Goal: Task Accomplishment & Management: Complete application form

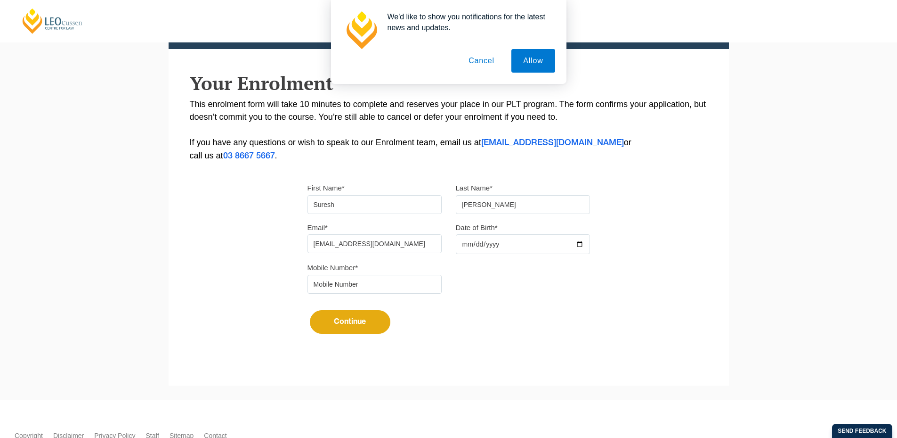
click at [580, 242] on input "Date of Birth*" at bounding box center [523, 244] width 134 height 20
type input "[DATE]"
click at [396, 286] on input "tel" at bounding box center [375, 284] width 134 height 19
type input "9724790448"
click at [377, 317] on button "Continue" at bounding box center [350, 322] width 81 height 24
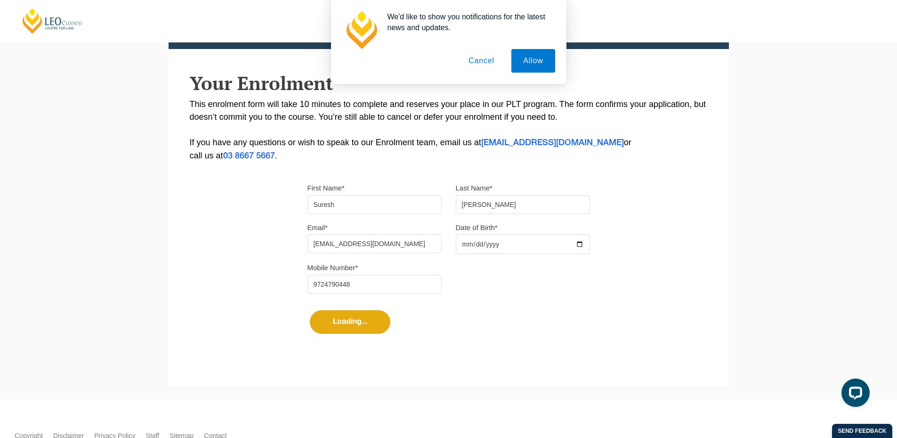
select select
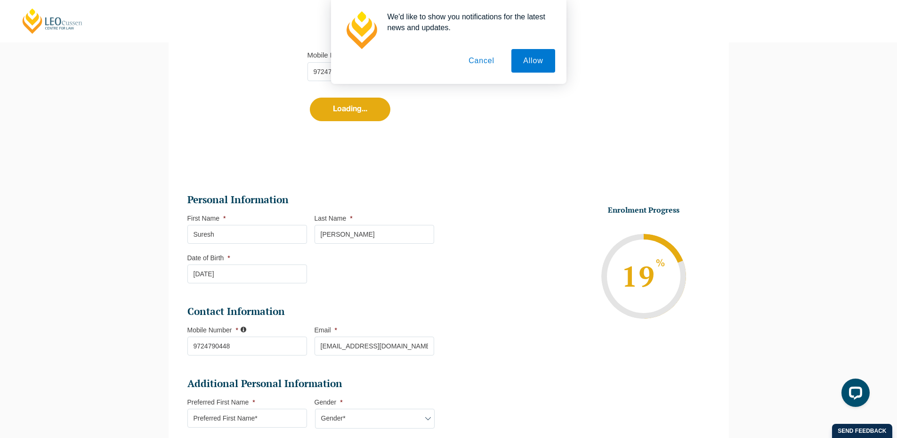
scroll to position [467, 0]
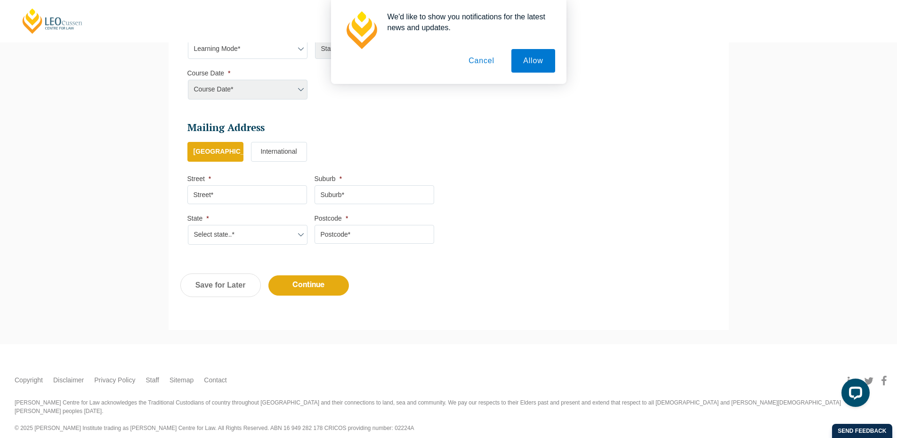
click at [488, 67] on button "Cancel" at bounding box center [481, 61] width 49 height 24
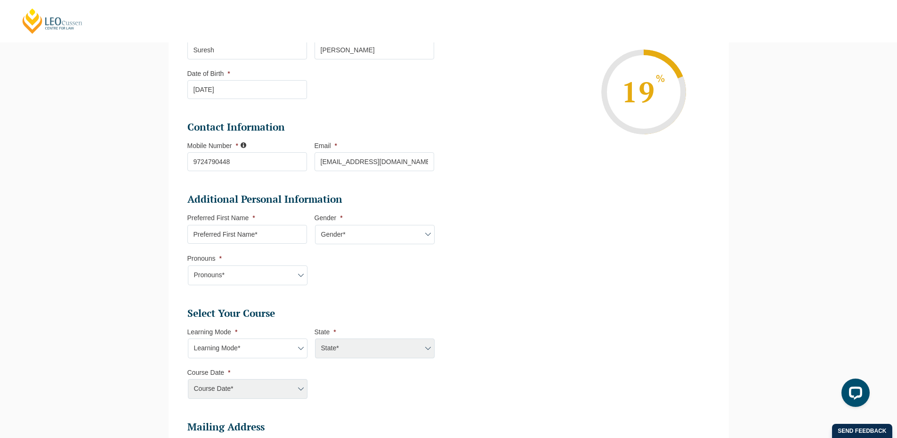
scroll to position [185, 0]
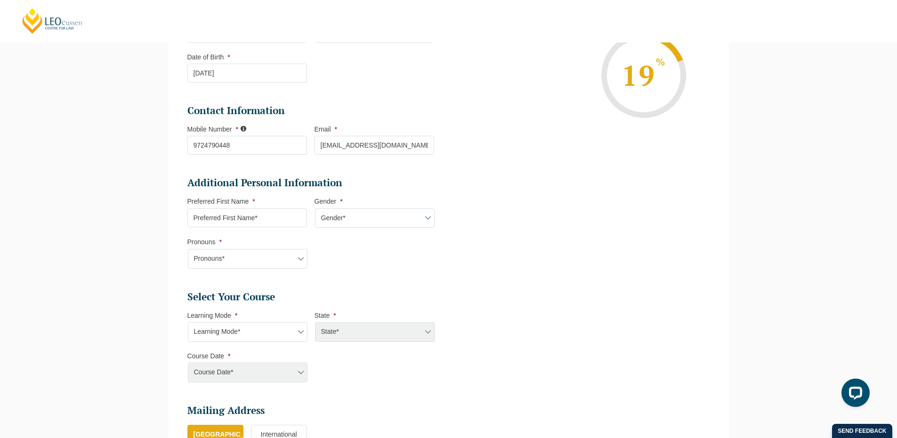
click at [278, 216] on input "Preferred First Name *" at bounding box center [247, 217] width 120 height 19
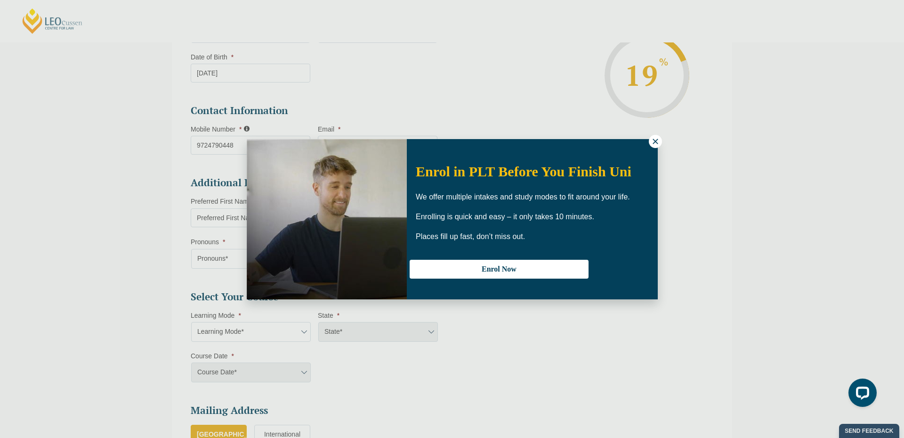
click at [656, 139] on icon at bounding box center [655, 141] width 8 height 8
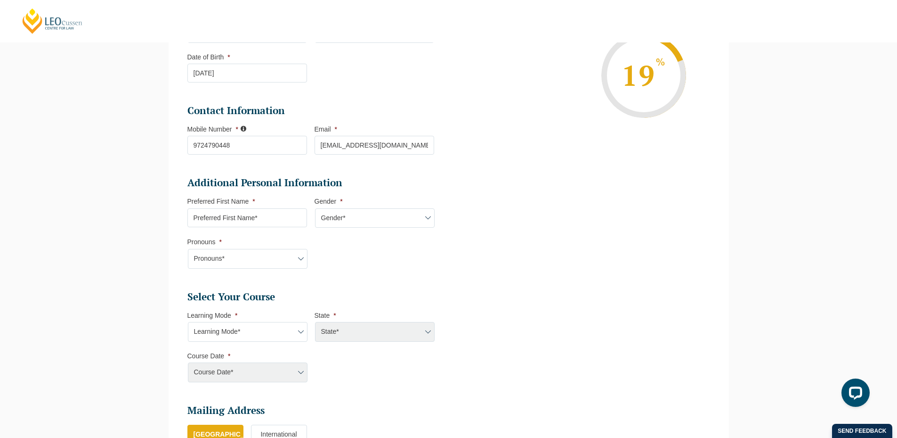
click at [226, 214] on input "Preferred First Name *" at bounding box center [247, 217] width 120 height 19
type input "Suresh"
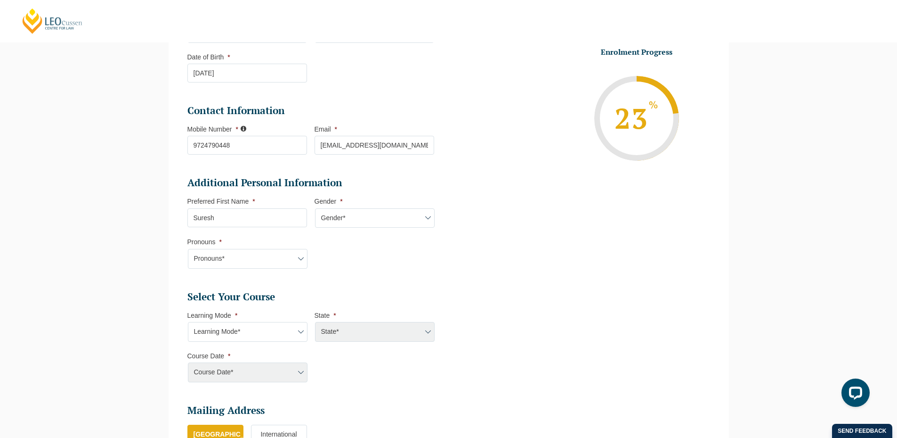
click at [344, 214] on select "Gender* [DEMOGRAPHIC_DATA] [DEMOGRAPHIC_DATA] [DEMOGRAPHIC_DATA] [DEMOGRAPHIC_D…" at bounding box center [375, 218] width 120 height 20
select select "[DEMOGRAPHIC_DATA]"
click at [315, 208] on select "Gender* [DEMOGRAPHIC_DATA] [DEMOGRAPHIC_DATA] [DEMOGRAPHIC_DATA] [DEMOGRAPHIC_D…" at bounding box center [375, 218] width 120 height 20
click at [276, 255] on select "Pronouns* She/Her/Hers He/Him/His They/Them/Theirs Other Prefer not to disclose" at bounding box center [248, 259] width 120 height 20
select select "She/Her/Hers"
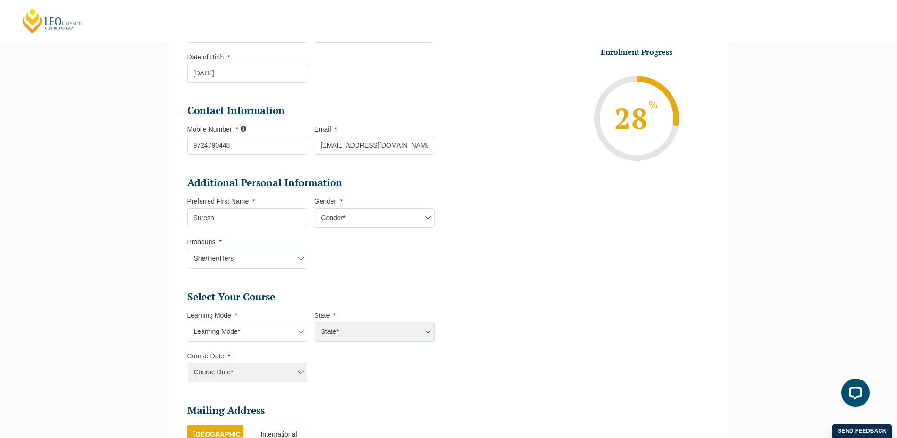
click at [188, 249] on select "Pronouns* She/Her/Hers He/Him/His They/Them/Theirs Other Prefer not to disclose" at bounding box center [248, 259] width 120 height 20
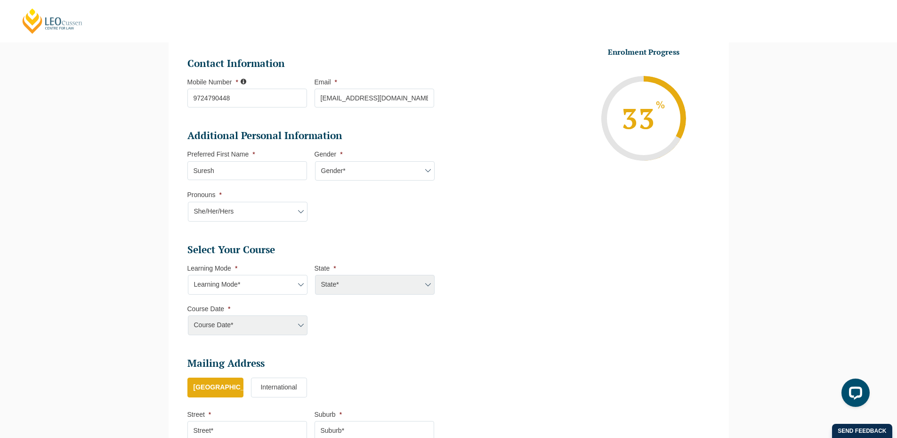
click at [254, 280] on select "Learning Mode* Online Full Time Learning Online Part Time Learning Blended Full…" at bounding box center [248, 285] width 120 height 20
select select "Online Full Time Learning"
click at [188, 275] on select "Learning Mode* Online Full Time Learning Online Part Time Learning Blended Full…" at bounding box center [248, 285] width 120 height 20
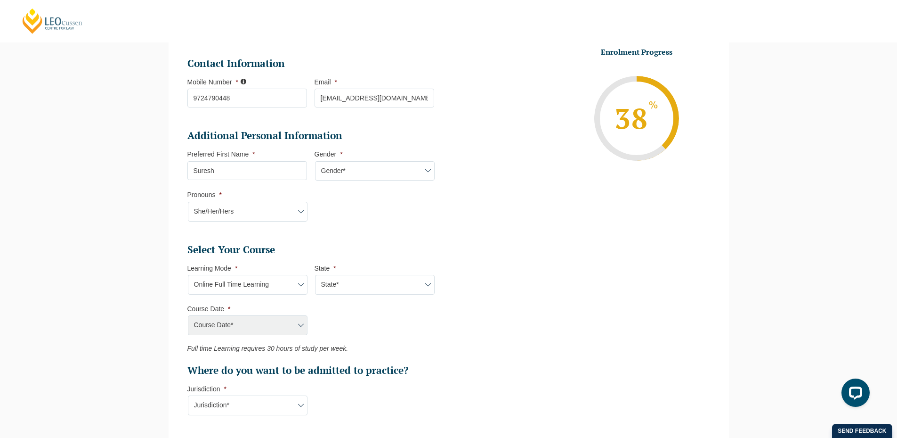
click at [393, 284] on select "State* National ([GEOGRAPHIC_DATA]/[GEOGRAPHIC_DATA], [GEOGRAPHIC_DATA], [GEOGR…" at bounding box center [375, 285] width 120 height 20
select select "National ([GEOGRAPHIC_DATA]/[GEOGRAPHIC_DATA], [GEOGRAPHIC_DATA], [GEOGRAPHIC_D…"
click at [315, 275] on select "State* National ([GEOGRAPHIC_DATA]/[GEOGRAPHIC_DATA], [GEOGRAPHIC_DATA], [GEOGR…" at bounding box center [375, 285] width 120 height 20
click at [298, 325] on select "Course Date* [DATE] ([DATE] to [DATE]) [DATE] ([DATE] to [DATE]) [DATE] ([DATE]…" at bounding box center [248, 325] width 120 height 20
select select "[DATE] ([DATE] to [DATE])"
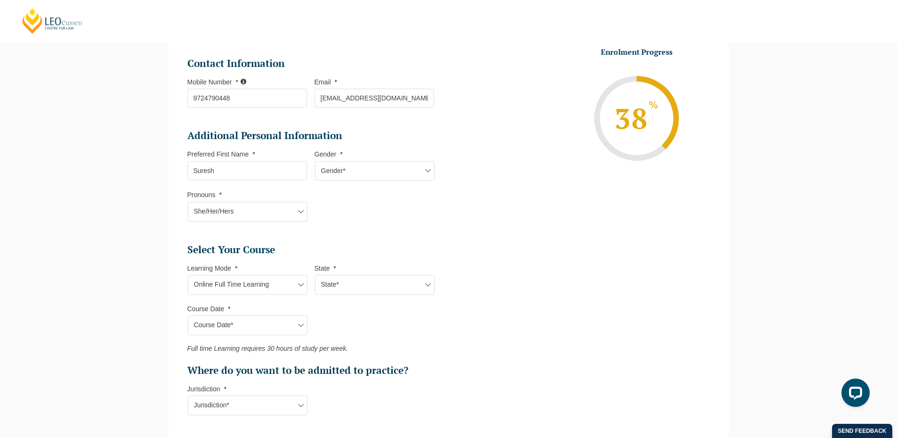
click at [188, 315] on select "Course Date* [DATE] ([DATE] to [DATE]) [DATE] ([DATE] to [DATE]) [DATE] ([DATE]…" at bounding box center [248, 325] width 120 height 20
type input "Intake [DATE] FT"
type input "Practical Legal Training (NAT)"
select select "NAT PLT (AUG) 2026 Full Time Online"
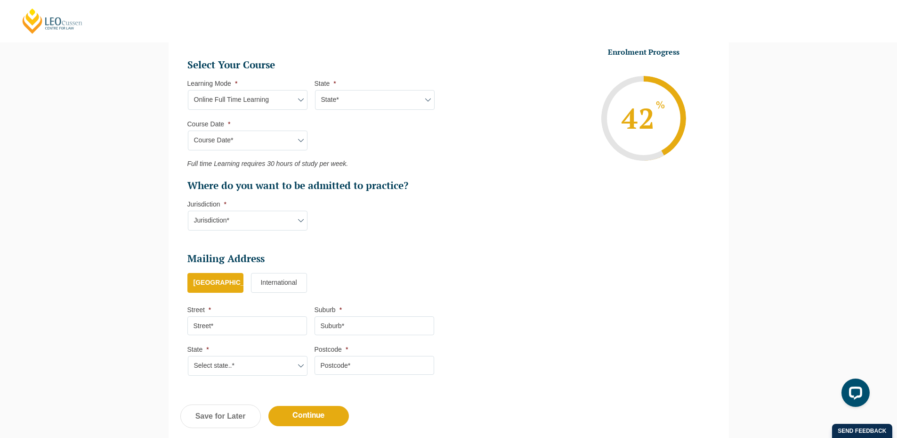
scroll to position [420, 0]
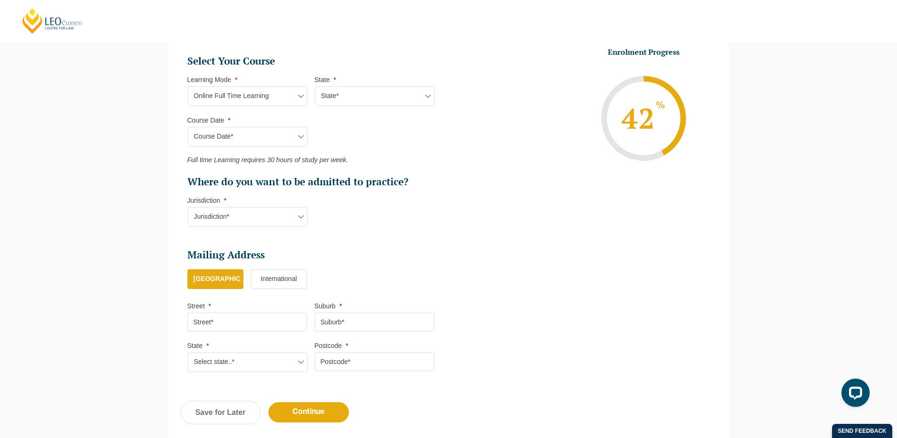
drag, startPoint x: 272, startPoint y: 213, endPoint x: 273, endPoint y: 220, distance: 6.7
click at [272, 213] on select "Jurisdiction* VIC [GEOGRAPHIC_DATA]/[GEOGRAPHIC_DATA] SA [GEOGRAPHIC_DATA] [GEO…" at bounding box center [248, 217] width 120 height 20
select select "VIC"
click at [188, 207] on select "Jurisdiction* VIC [GEOGRAPHIC_DATA]/[GEOGRAPHIC_DATA] SA [GEOGRAPHIC_DATA] [GEO…" at bounding box center [248, 217] width 120 height 20
drag, startPoint x: 236, startPoint y: 317, endPoint x: 241, endPoint y: 324, distance: 8.1
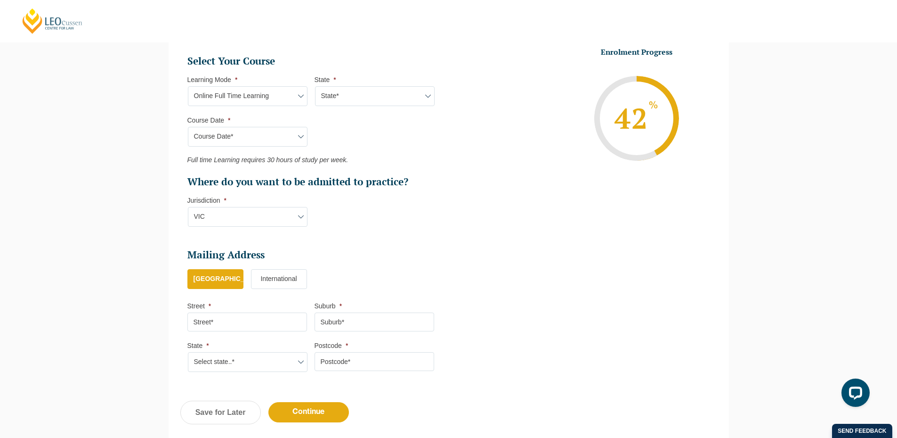
click at [236, 317] on input "Street *" at bounding box center [247, 321] width 120 height 19
type input "301, [PERSON_NAME] Marvel"
type input "Vadodara"
type input "390009"
click at [235, 358] on select "Select state..* [GEOGRAPHIC_DATA] [GEOGRAPHIC_DATA] [GEOGRAPHIC_DATA] SA [GEOGR…" at bounding box center [248, 362] width 120 height 20
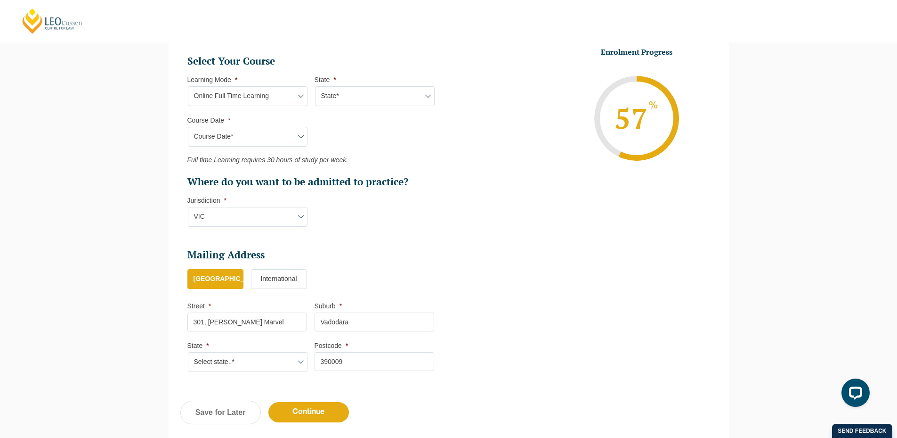
select select "VIC"
click at [188, 352] on select "Select state..* [GEOGRAPHIC_DATA] [GEOGRAPHIC_DATA] [GEOGRAPHIC_DATA] SA [GEOGR…" at bounding box center [248, 362] width 120 height 20
drag, startPoint x: 333, startPoint y: 414, endPoint x: 462, endPoint y: 409, distance: 128.7
click at [333, 413] on input "Continue" at bounding box center [308, 412] width 81 height 20
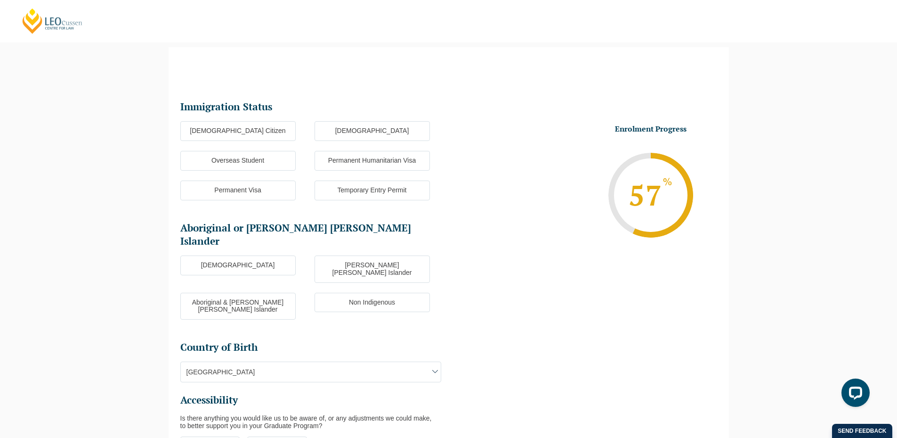
scroll to position [0, 0]
click at [238, 132] on label "[DEMOGRAPHIC_DATA] Citizen" at bounding box center [237, 131] width 115 height 20
click at [0, 0] on input "[DEMOGRAPHIC_DATA] Citizen" at bounding box center [0, 0] width 0 height 0
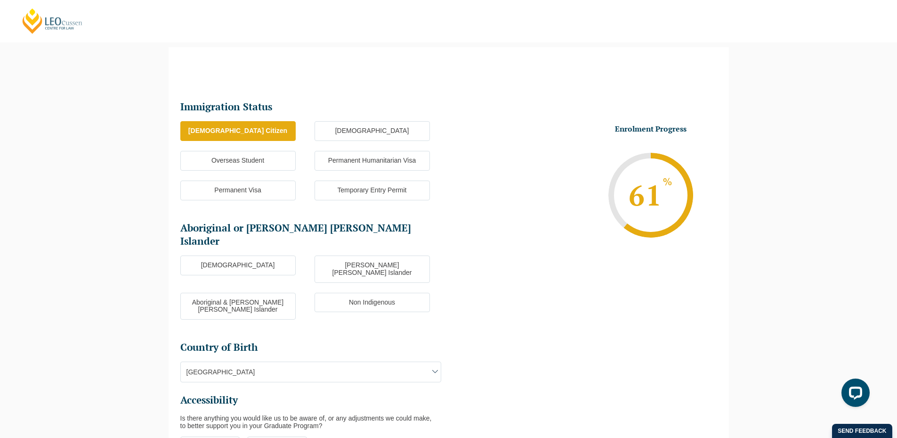
click at [251, 238] on ul "Immigration Status Immigration Status * [DEMOGRAPHIC_DATA] Citizen New [DEMOGRA…" at bounding box center [314, 283] width 268 height 366
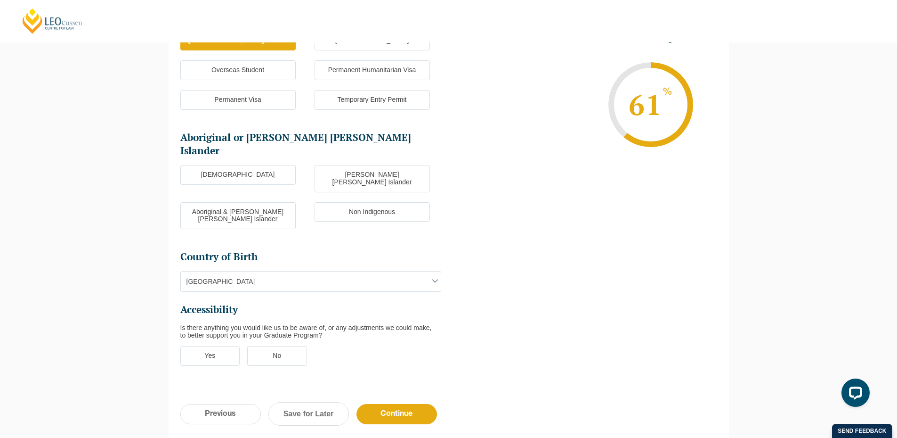
scroll to position [176, 0]
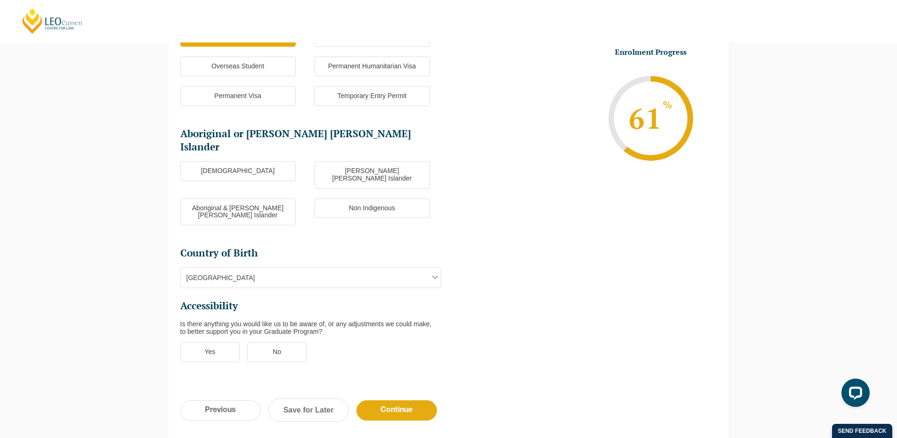
click at [258, 164] on label "[DEMOGRAPHIC_DATA]" at bounding box center [237, 171] width 115 height 20
click at [0, 0] on input "[DEMOGRAPHIC_DATA]" at bounding box center [0, 0] width 0 height 0
click at [286, 342] on label "No" at bounding box center [277, 352] width 60 height 20
click at [0, 0] on input "No" at bounding box center [0, 0] width 0 height 0
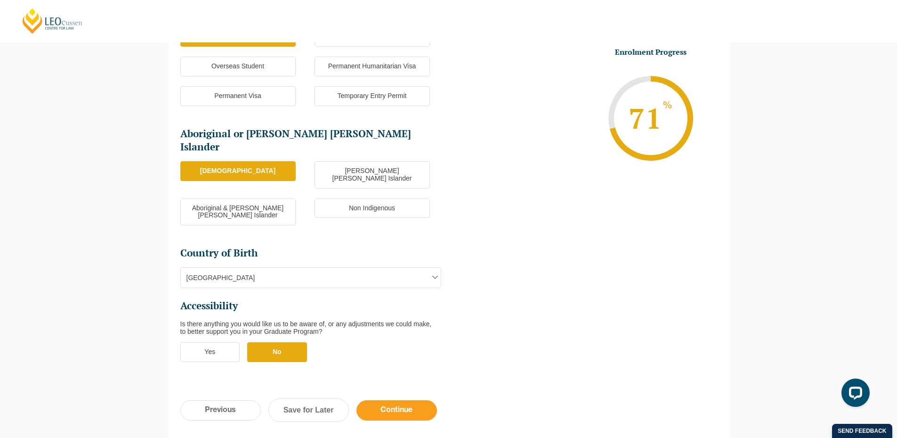
click at [384, 400] on input "Continue" at bounding box center [397, 410] width 81 height 20
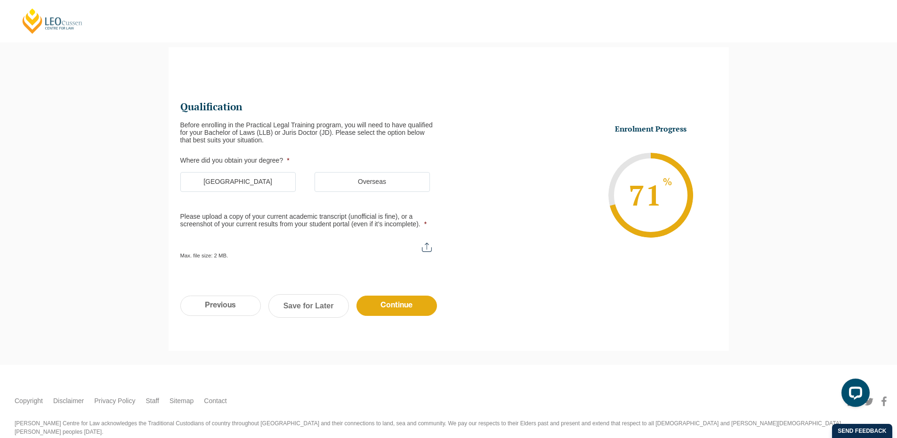
scroll to position [0, 0]
click at [254, 186] on label "[GEOGRAPHIC_DATA]" at bounding box center [237, 182] width 115 height 20
click at [0, 0] on input "[GEOGRAPHIC_DATA]" at bounding box center [0, 0] width 0 height 0
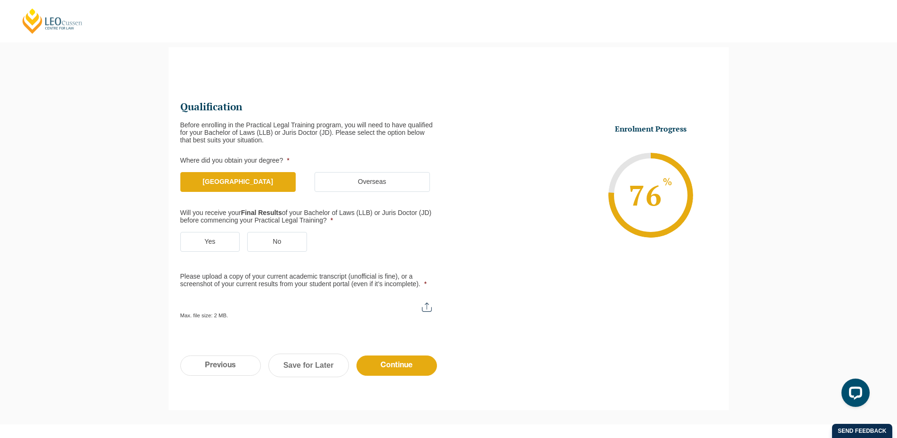
click at [257, 241] on label "No" at bounding box center [277, 242] width 60 height 20
click at [0, 0] on input "No" at bounding box center [0, 0] width 0 height 0
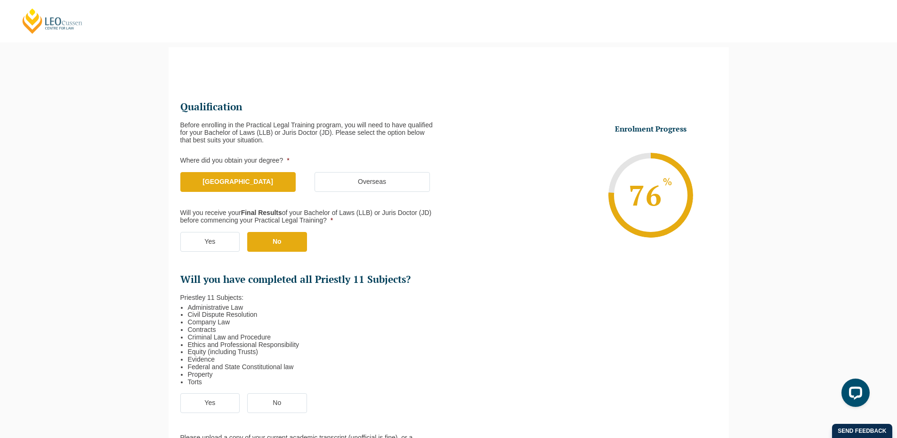
scroll to position [176, 0]
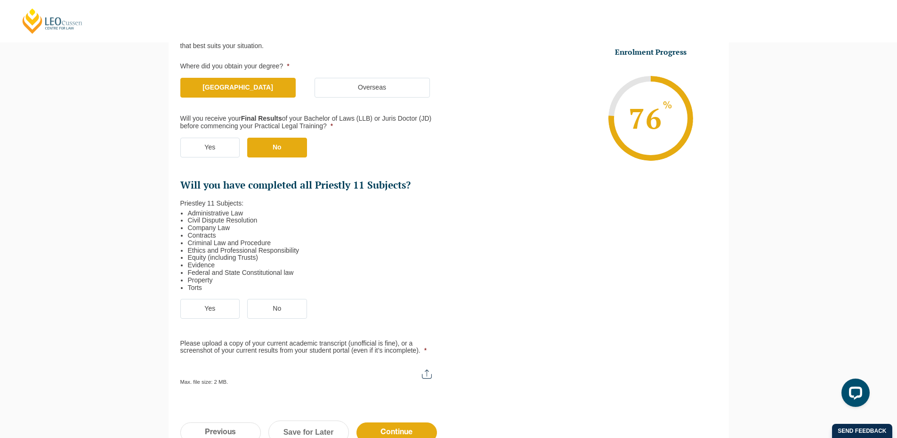
click at [198, 157] on ul "Yes No" at bounding box center [314, 153] width 268 height 30
click at [203, 151] on label "Yes" at bounding box center [210, 148] width 60 height 20
click at [0, 0] on input "Yes" at bounding box center [0, 0] width 0 height 0
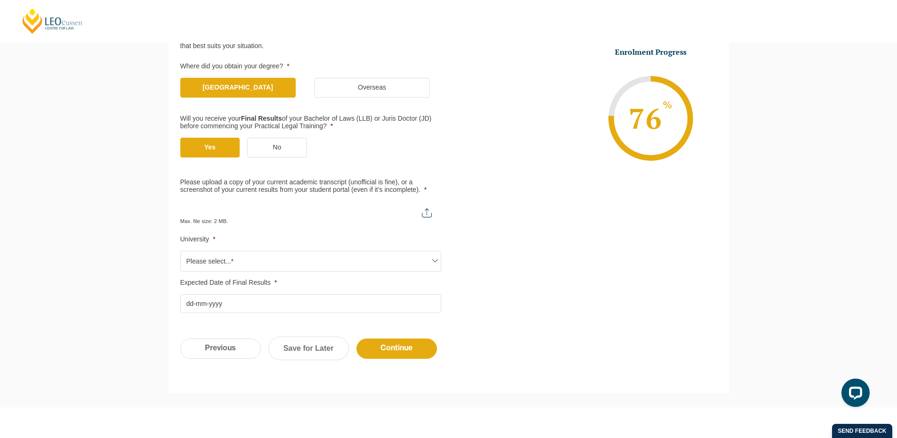
click at [236, 216] on input "Please upload a copy of your current academic transcript (unofficial is fine), …" at bounding box center [310, 209] width 261 height 16
type input "C:\fakepath\Monash University Transcript [PERSON_NAME].pdf"
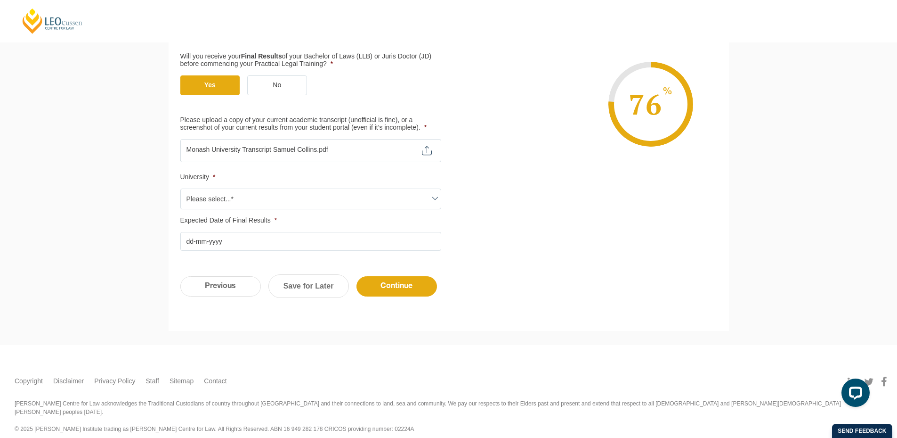
scroll to position [239, 0]
click at [284, 193] on span "Please select...*" at bounding box center [311, 198] width 260 height 20
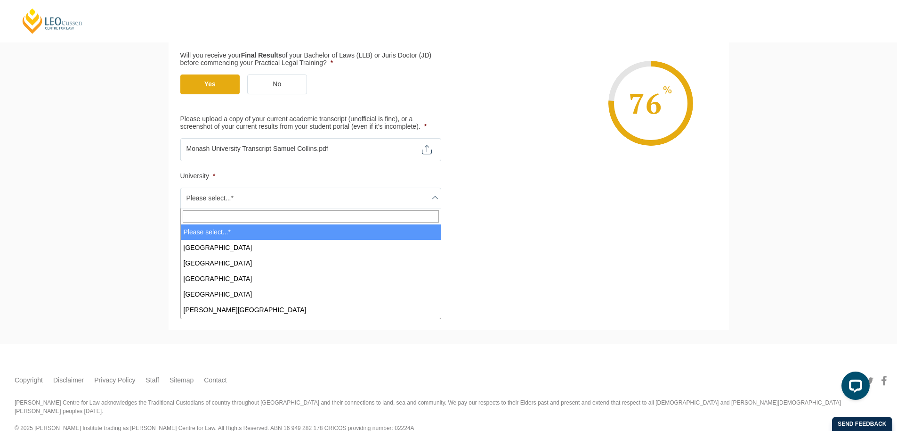
click at [267, 211] on input "Search" at bounding box center [311, 216] width 256 height 12
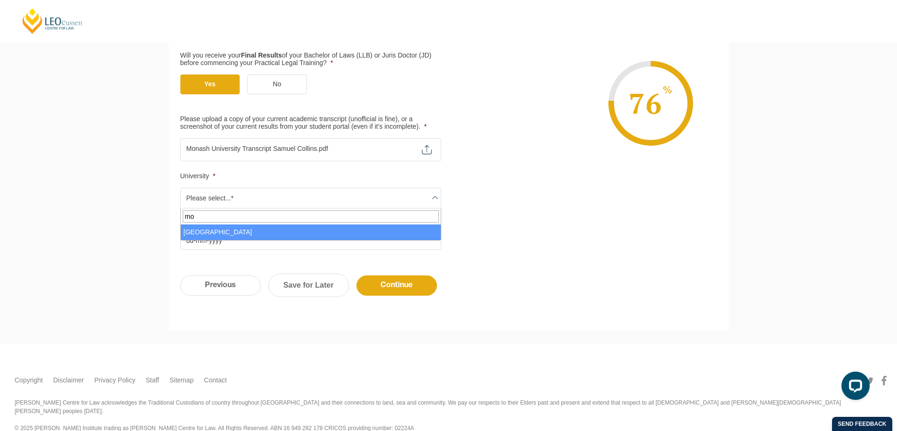
type input "mo"
select select "[GEOGRAPHIC_DATA]"
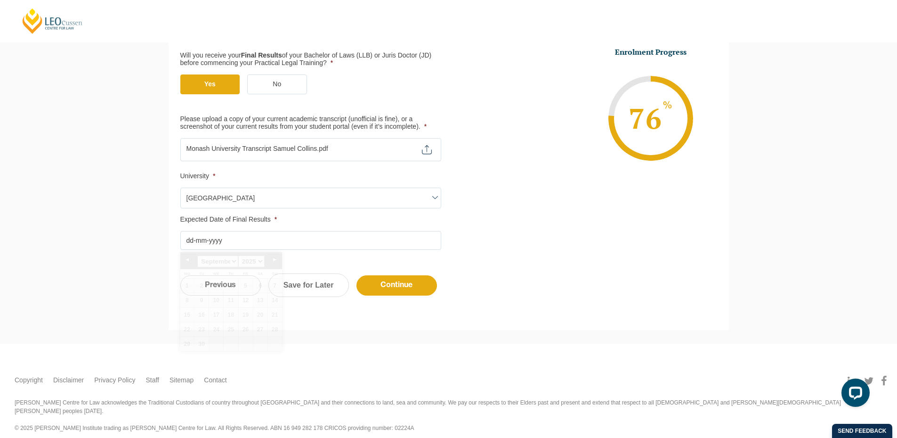
click at [260, 237] on input "Expected Date of Final Results *" at bounding box center [310, 240] width 261 height 19
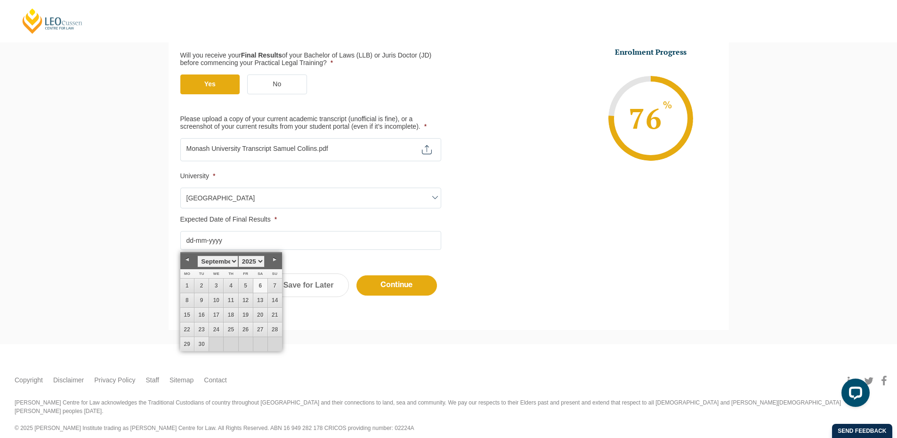
click at [254, 285] on link "6" at bounding box center [260, 285] width 14 height 14
type input "[DATE]"
click at [386, 292] on input "Continue" at bounding box center [397, 285] width 81 height 20
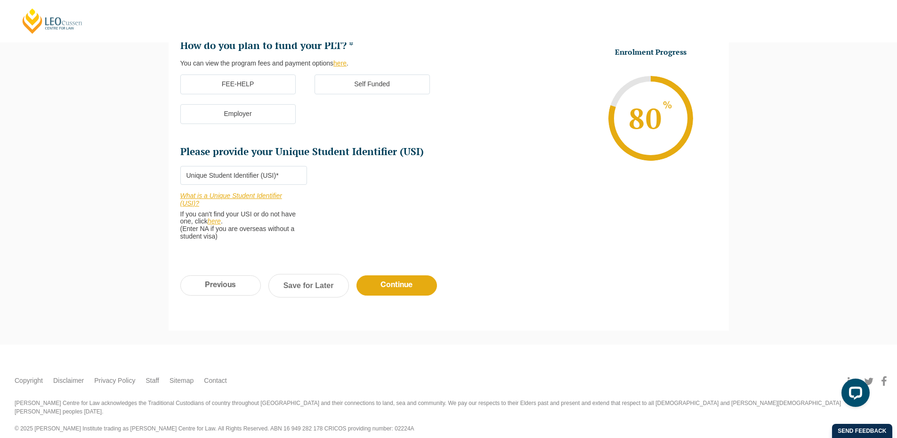
scroll to position [291, 0]
